Goal: Task Accomplishment & Management: Use online tool/utility

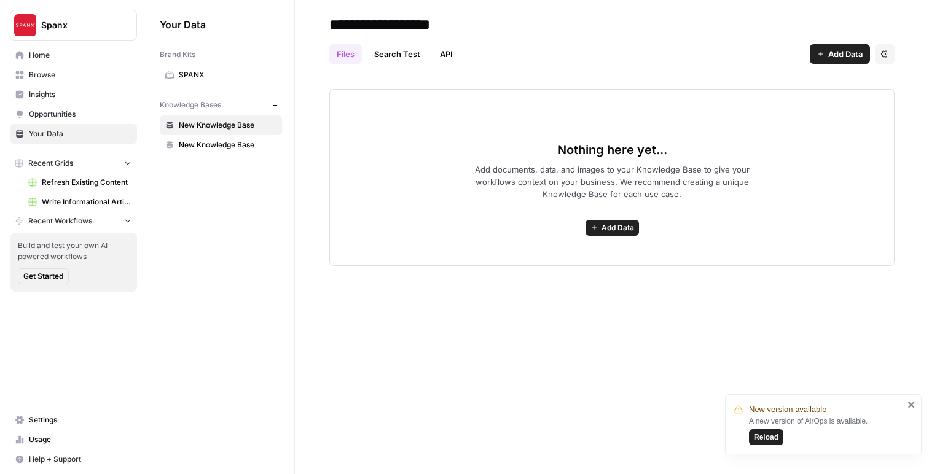
click at [620, 225] on span "Add Data" at bounding box center [618, 227] width 33 height 11
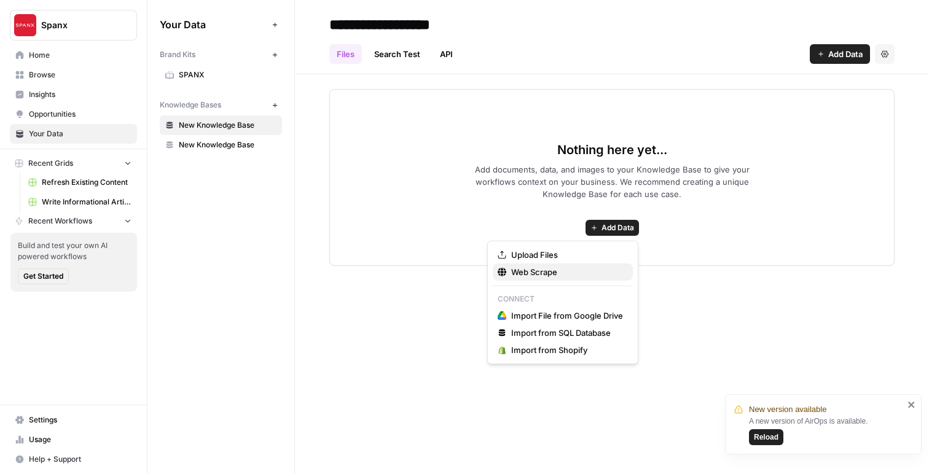
click at [545, 266] on span "Web Scrape" at bounding box center [567, 272] width 112 height 12
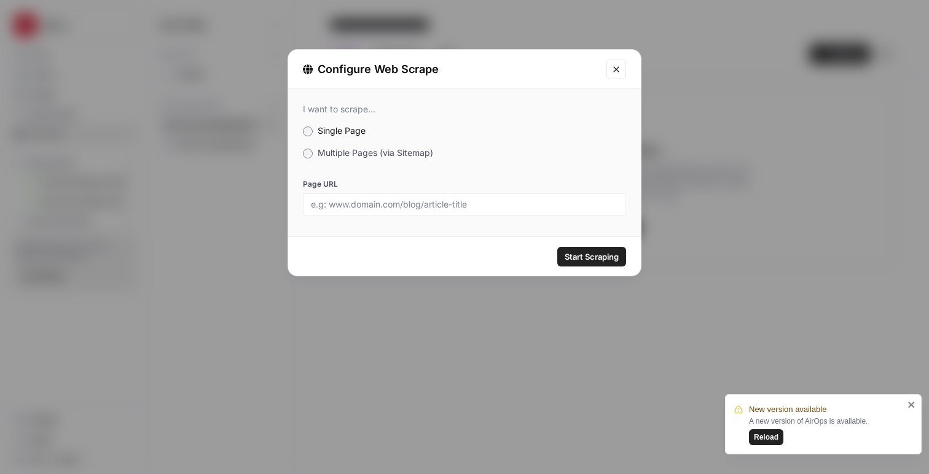
click at [348, 152] on span "Multiple Pages (via Sitemap)" at bounding box center [376, 153] width 116 height 10
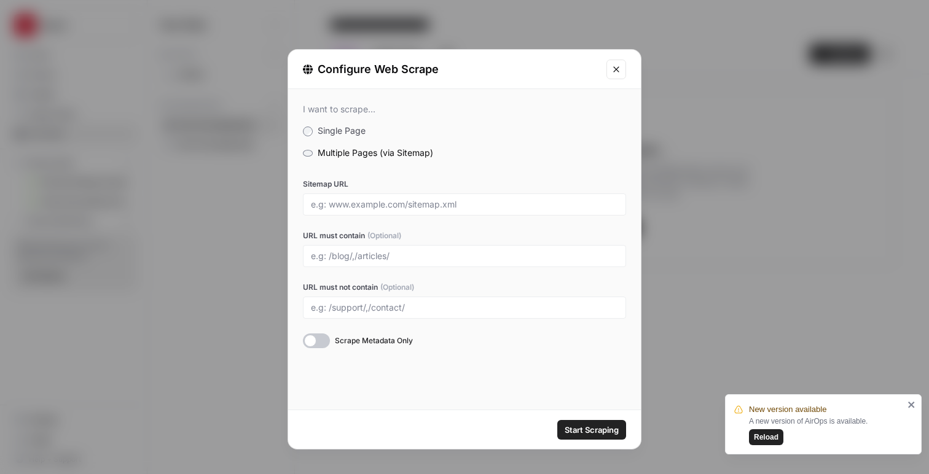
click at [608, 66] on button "Close modal" at bounding box center [617, 70] width 20 height 20
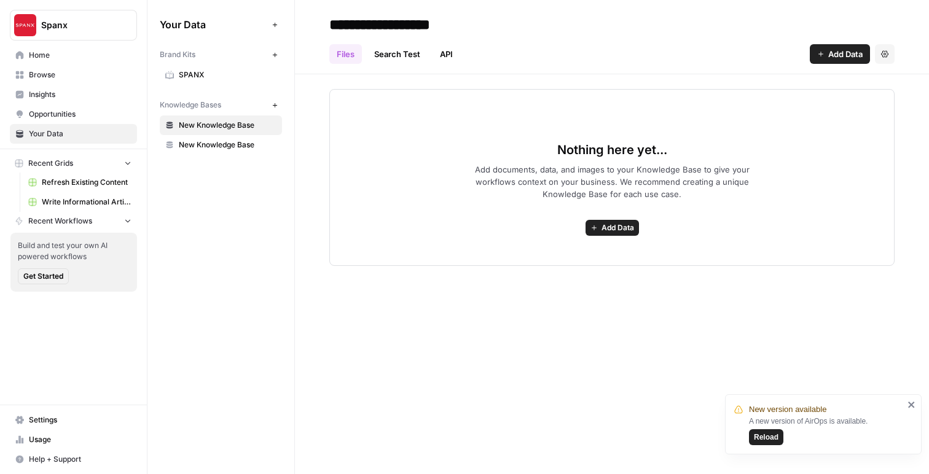
click at [627, 229] on span "Add Data" at bounding box center [618, 227] width 33 height 11
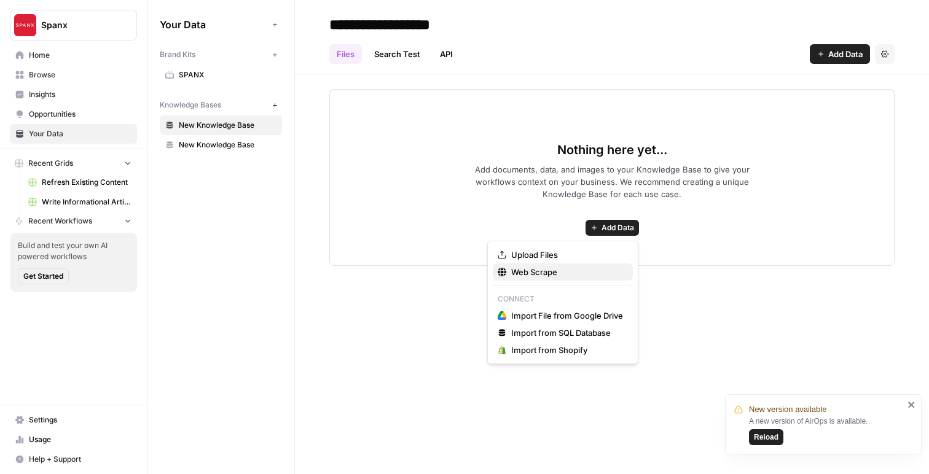
click at [542, 270] on span "Web Scrape" at bounding box center [567, 272] width 112 height 12
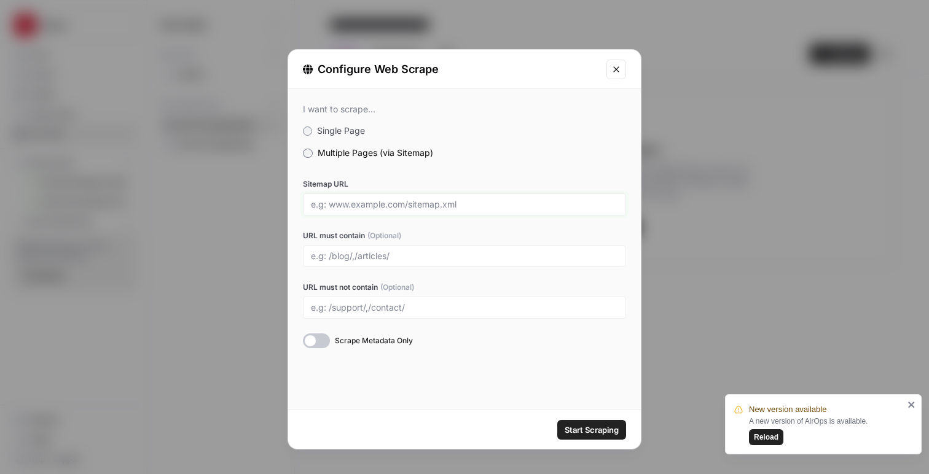
click at [374, 201] on input "Sitemap URL" at bounding box center [464, 204] width 307 height 11
paste input "[URL][DOMAIN_NAME]"
type input "[URL][DOMAIN_NAME]"
click at [581, 428] on span "Start Scraping" at bounding box center [592, 430] width 54 height 12
click at [910, 404] on icon "close" at bounding box center [912, 405] width 9 height 10
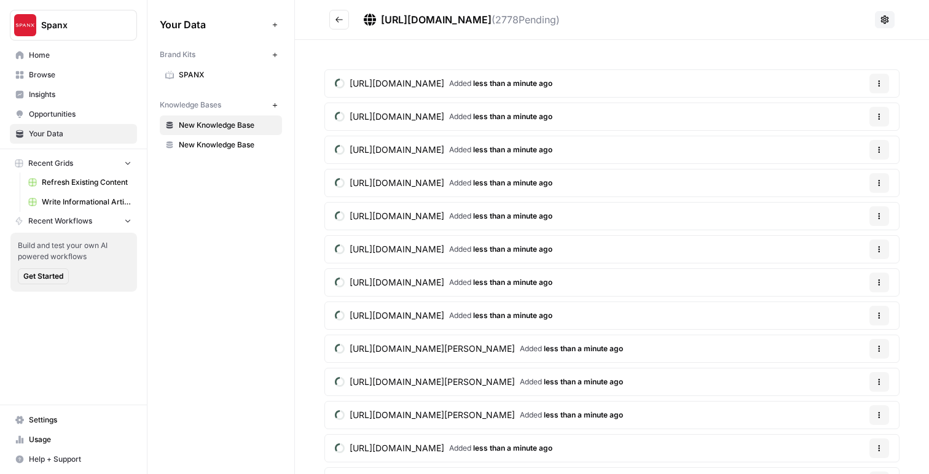
click at [196, 186] on div "Your Data Add Data Brand Kits New SPANX Knowledge Bases New New Knowledge Base …" at bounding box center [221, 237] width 147 height 474
click at [200, 146] on span "New Knowledge Base" at bounding box center [228, 145] width 98 height 11
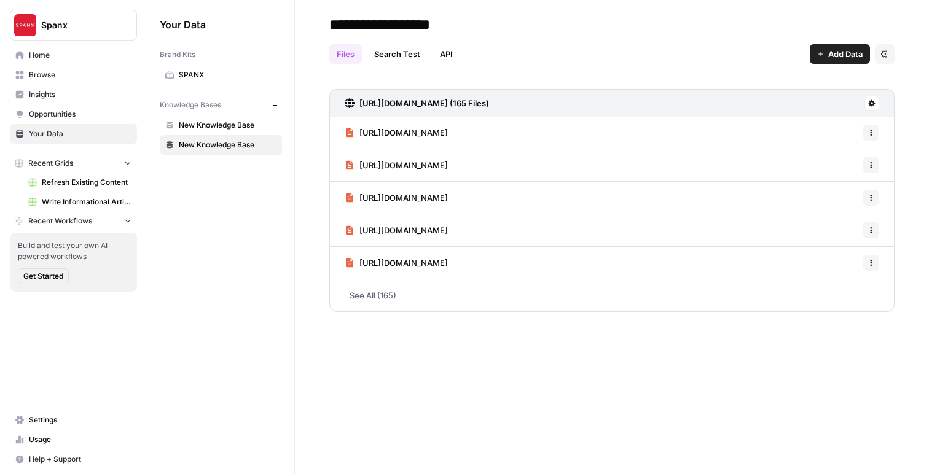
click at [202, 131] on link "New Knowledge Base" at bounding box center [221, 126] width 122 height 20
